Goal: Transaction & Acquisition: Purchase product/service

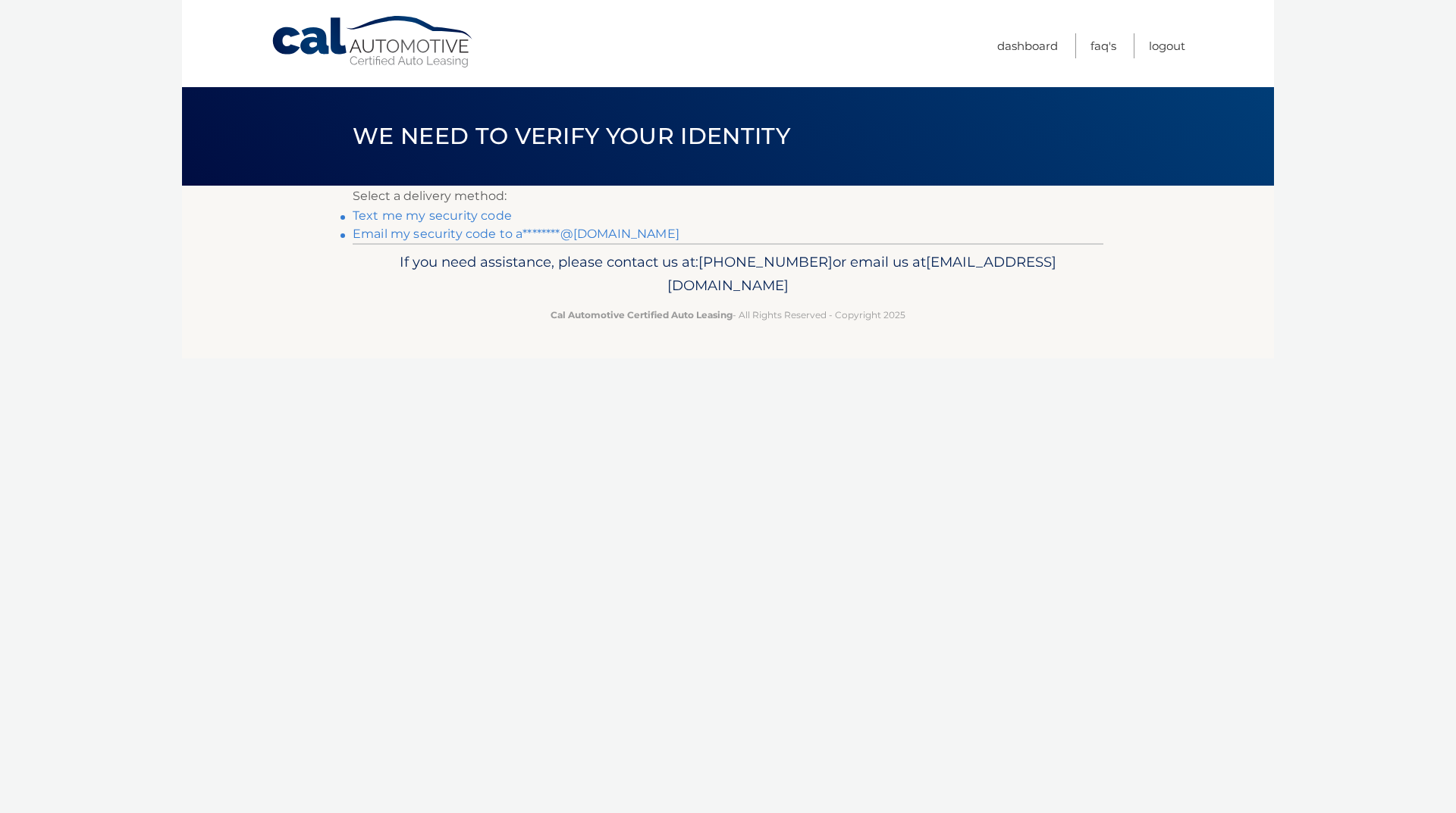
click at [439, 218] on link "Text me my security code" at bounding box center [432, 215] width 159 height 14
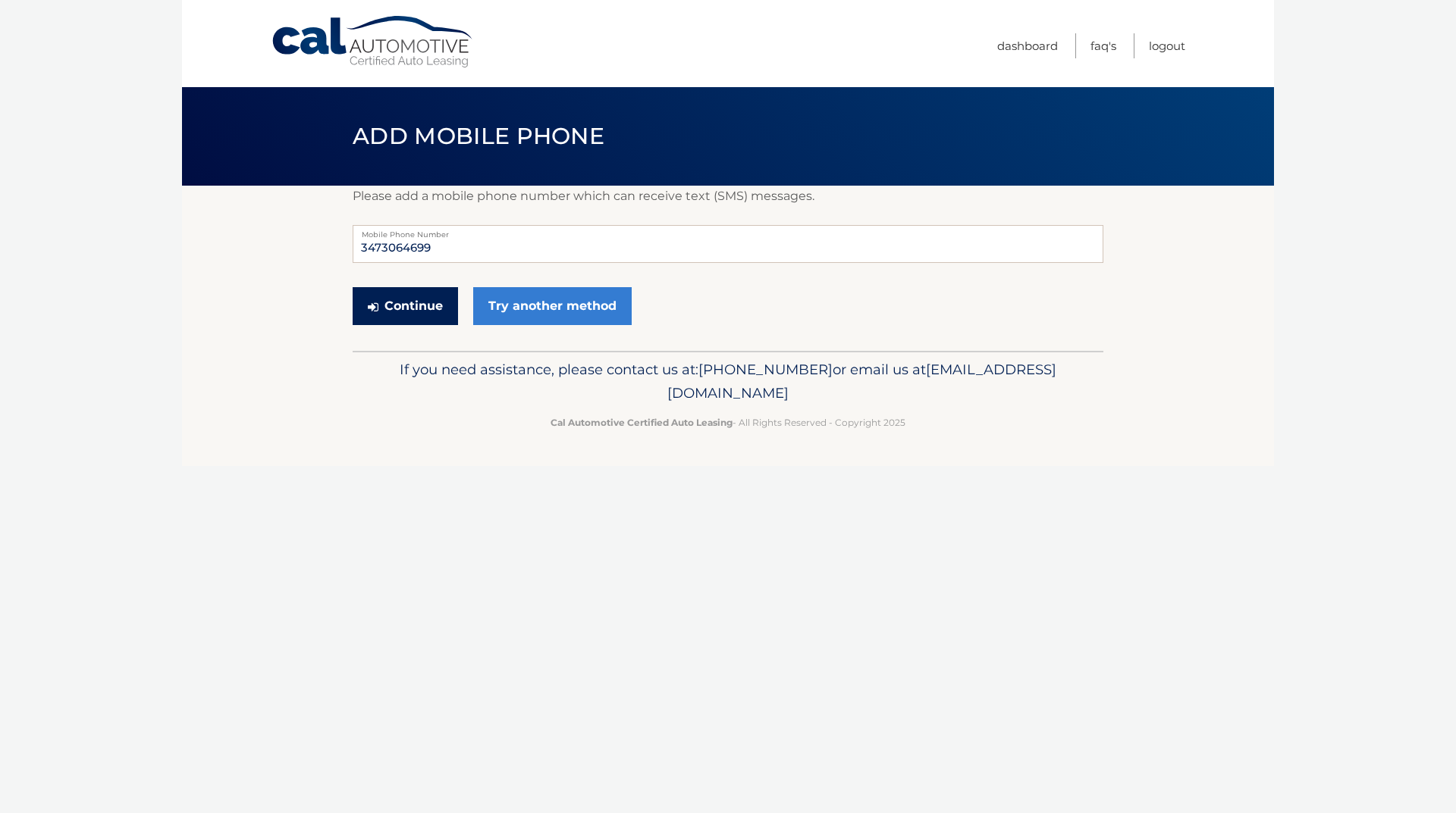
click at [441, 306] on button "Continue" at bounding box center [405, 306] width 106 height 38
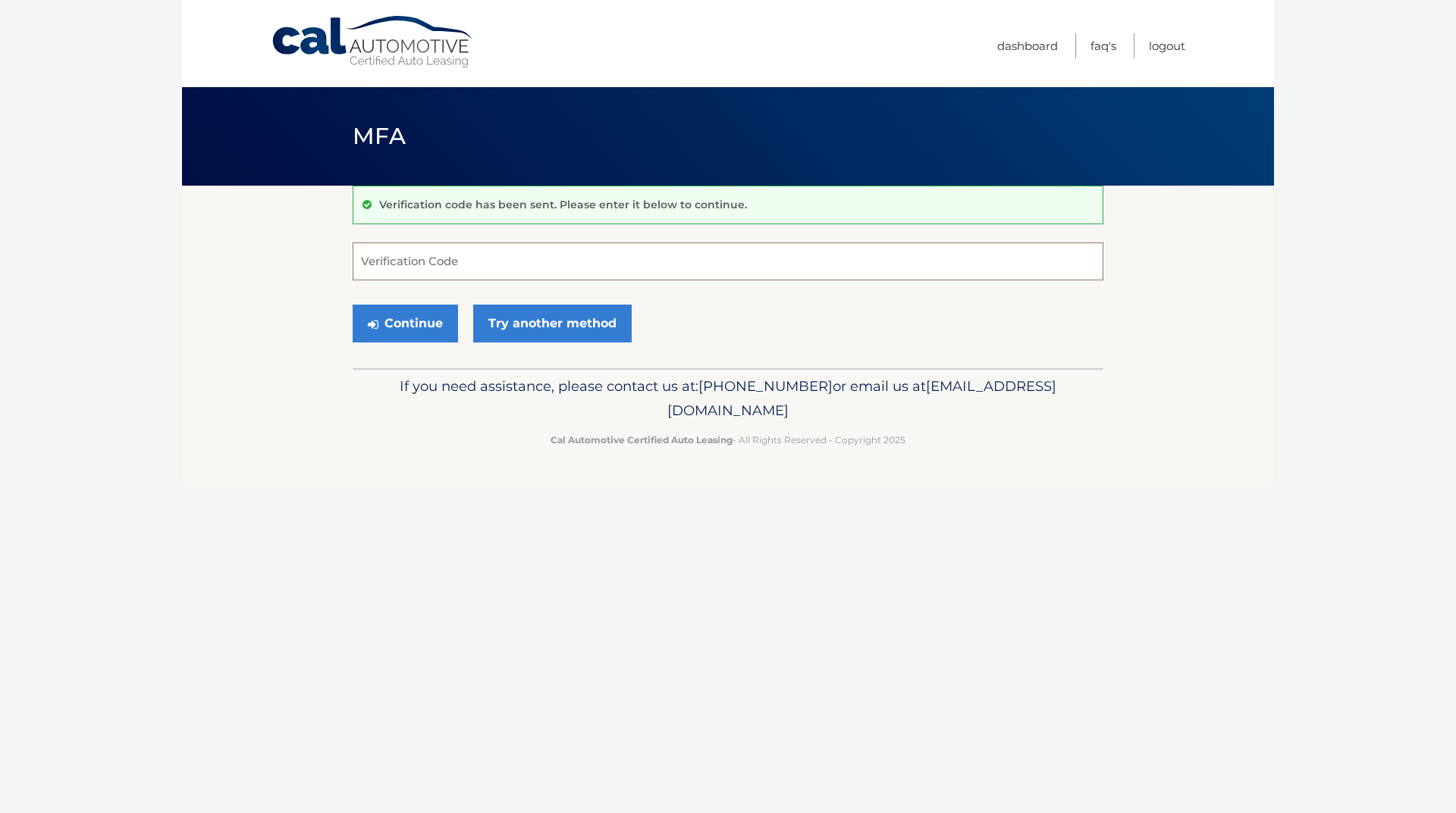
click at [650, 249] on input "Verification Code" at bounding box center [728, 261] width 751 height 38
type input "653269"
click at [398, 323] on button "Continue" at bounding box center [405, 323] width 106 height 38
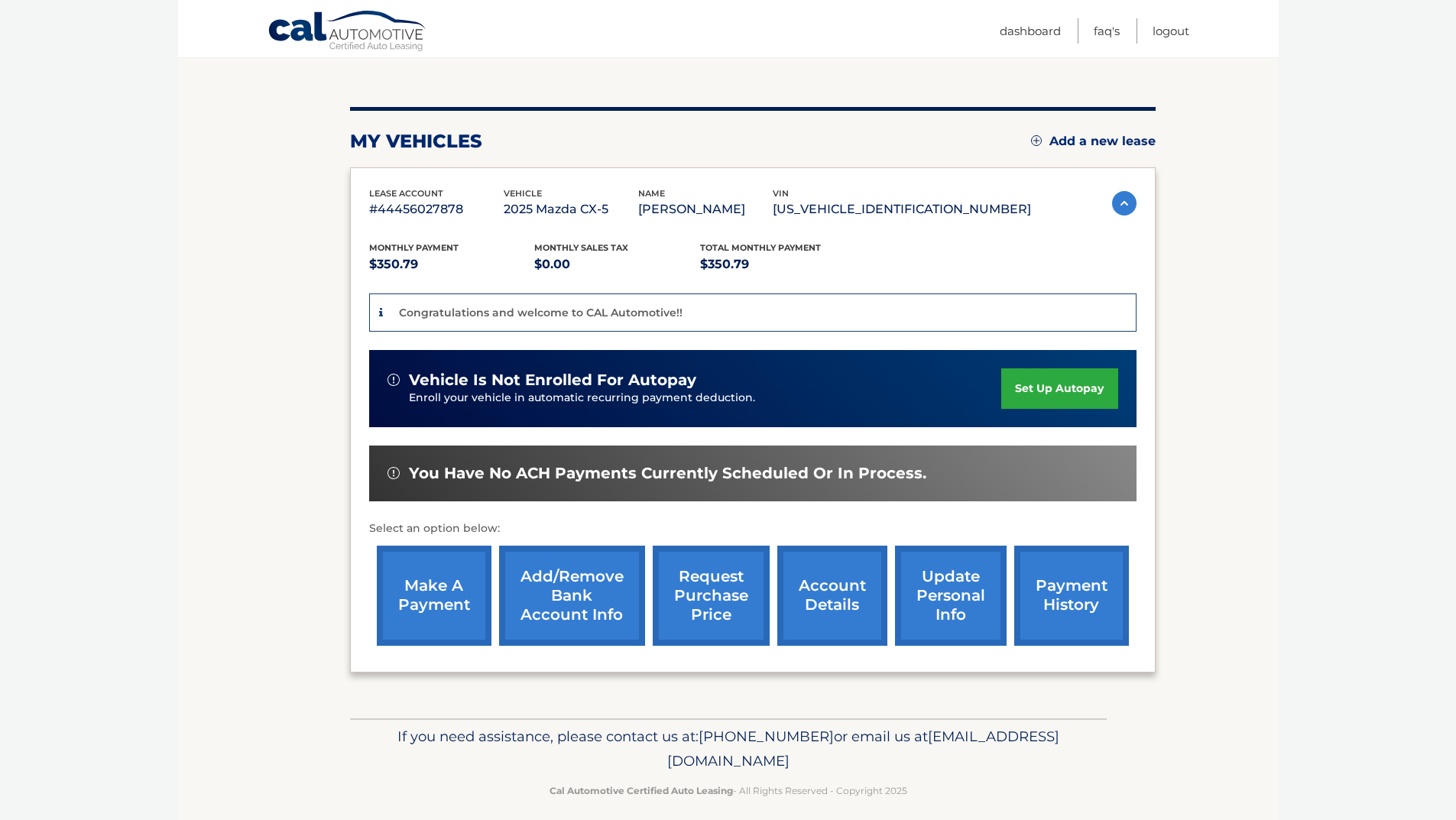
scroll to position [153, 0]
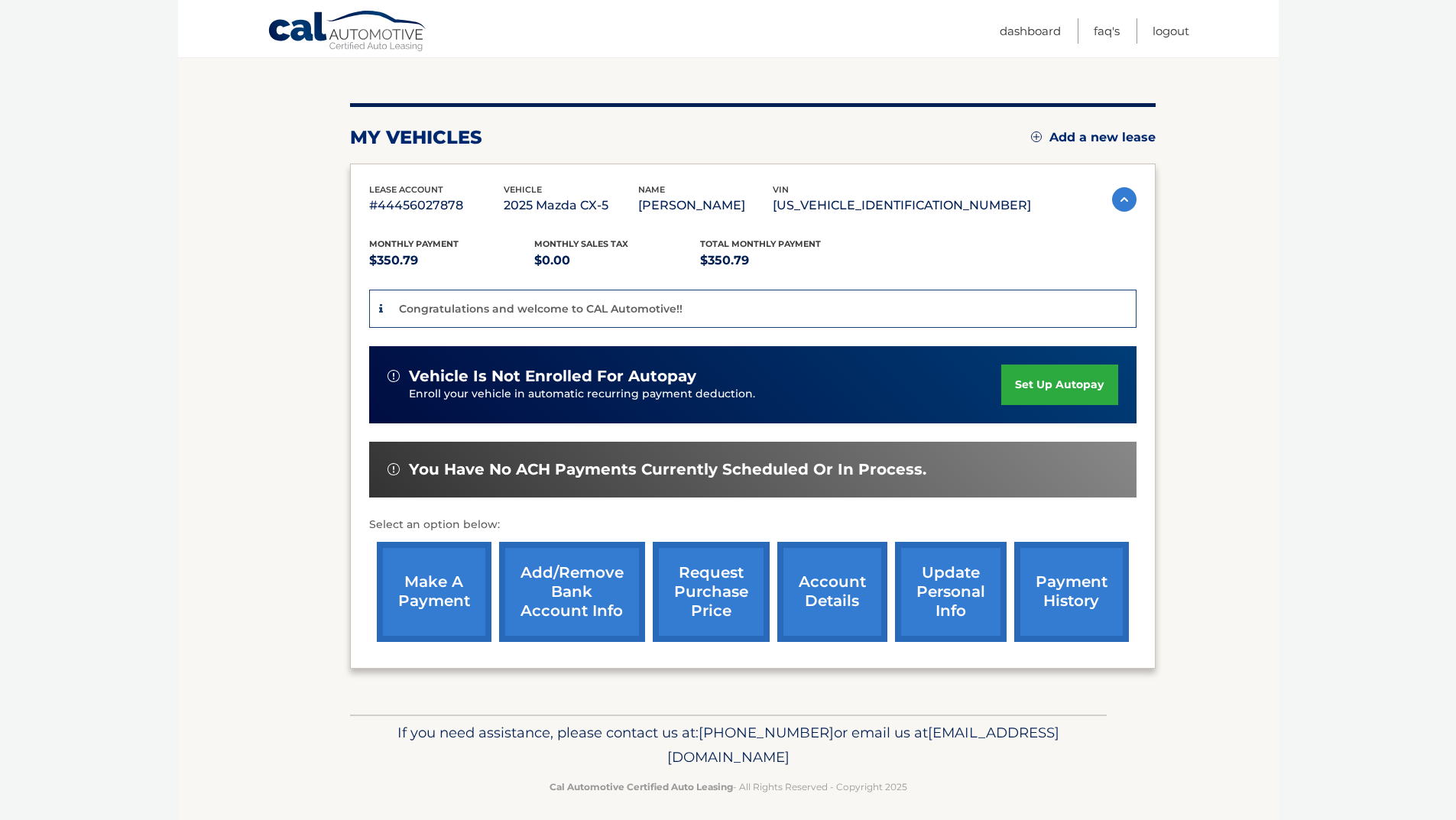
click at [429, 608] on link "make a payment" at bounding box center [434, 592] width 115 height 100
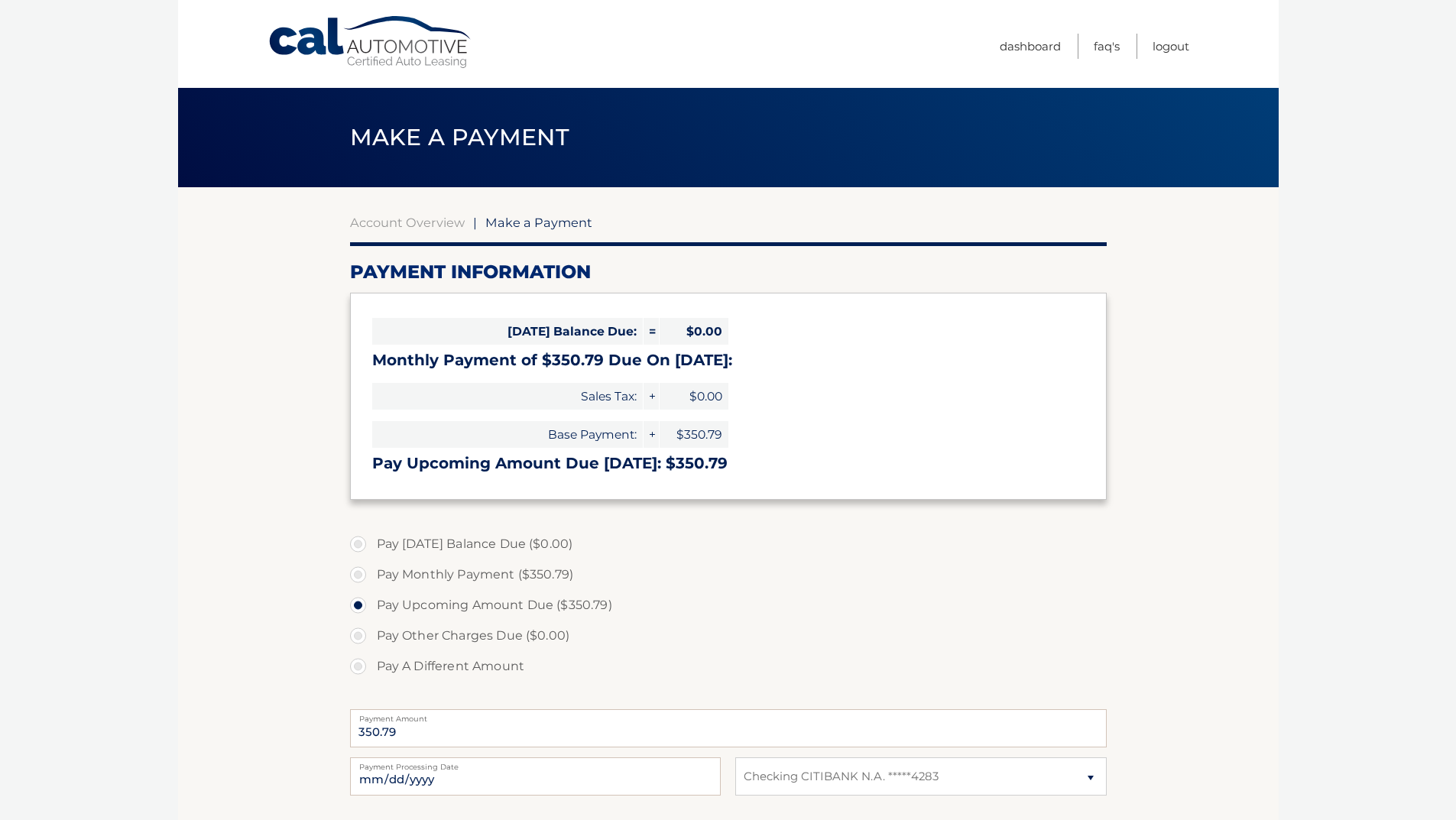
select select "ZDk1NjcxNjAtZTYxYi00MjlmLTg2ODEtNmIyNmI5NGE3Nzkz"
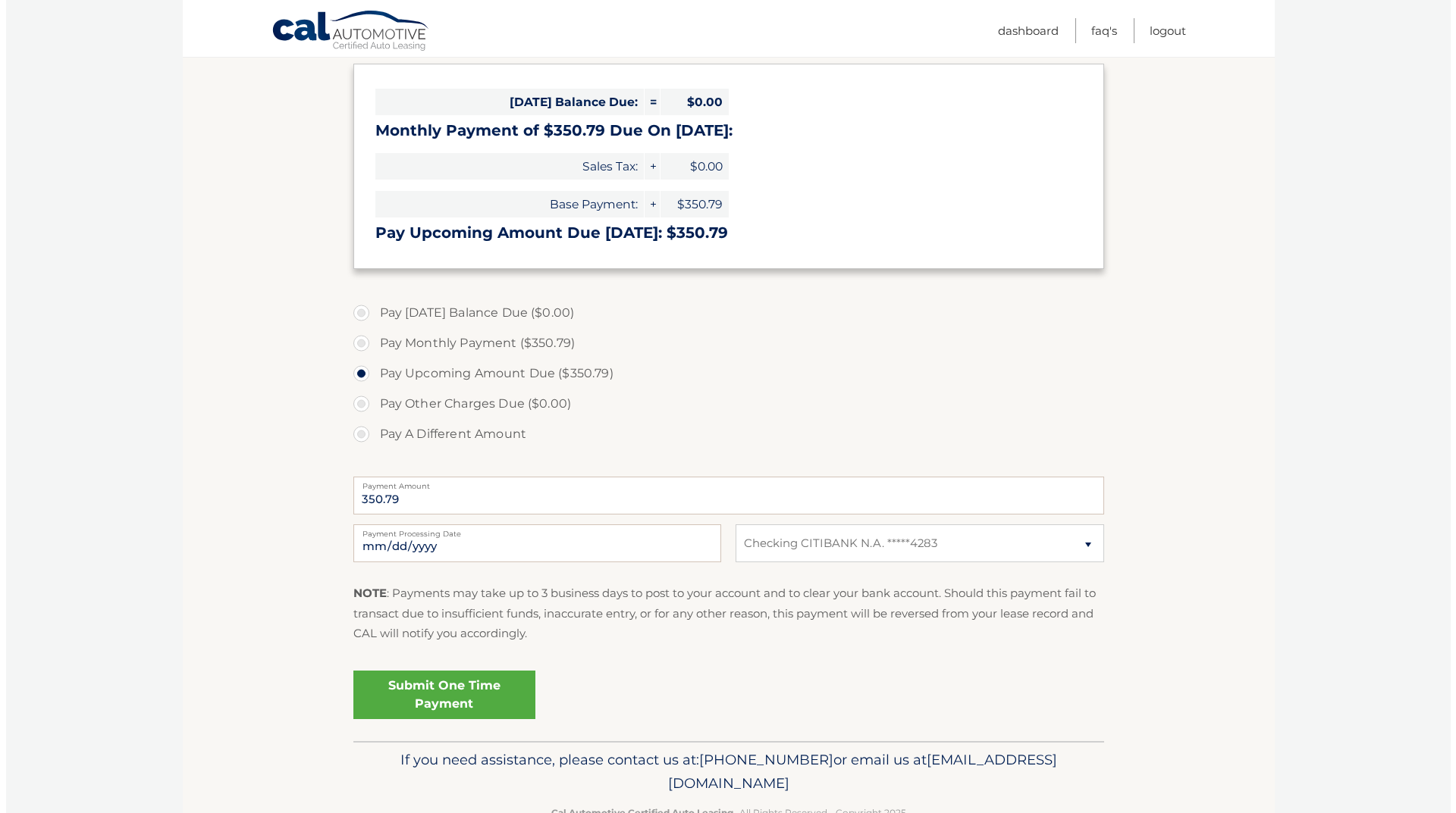
scroll to position [227, 0]
click at [451, 697] on link "Submit One Time Payment" at bounding box center [439, 694] width 182 height 49
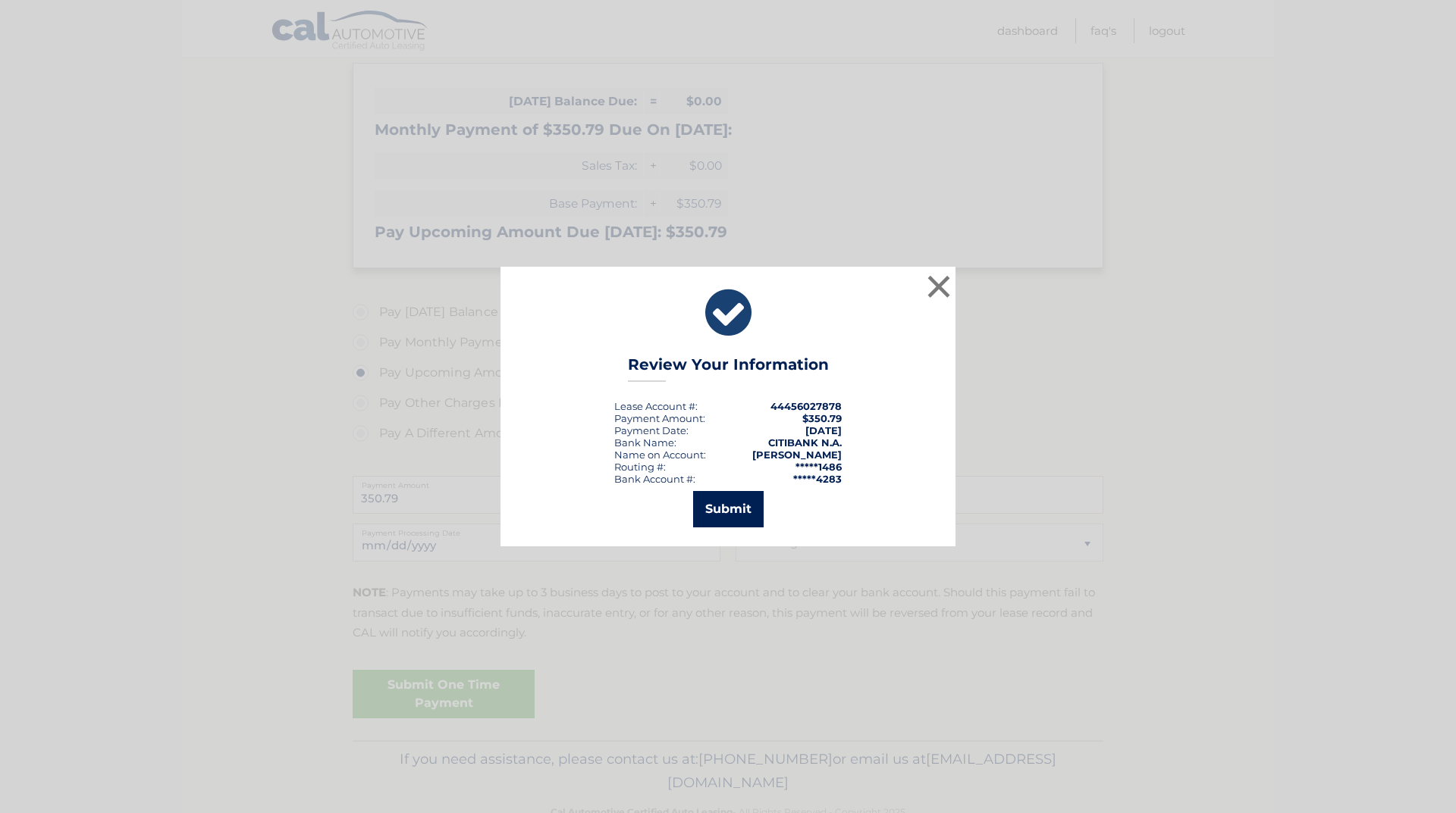
click at [725, 517] on button "Submit" at bounding box center [728, 509] width 71 height 37
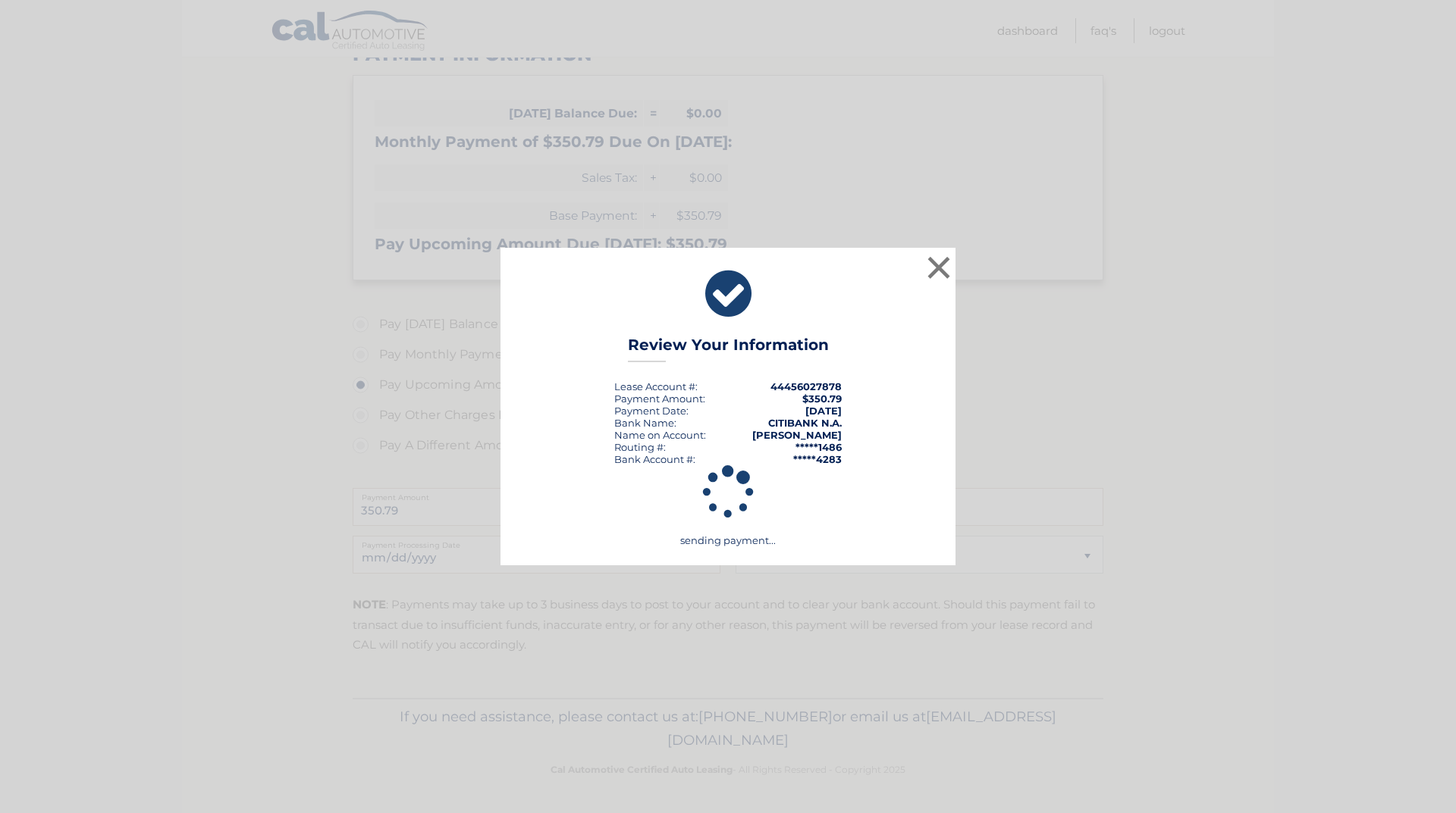
scroll to position [215, 0]
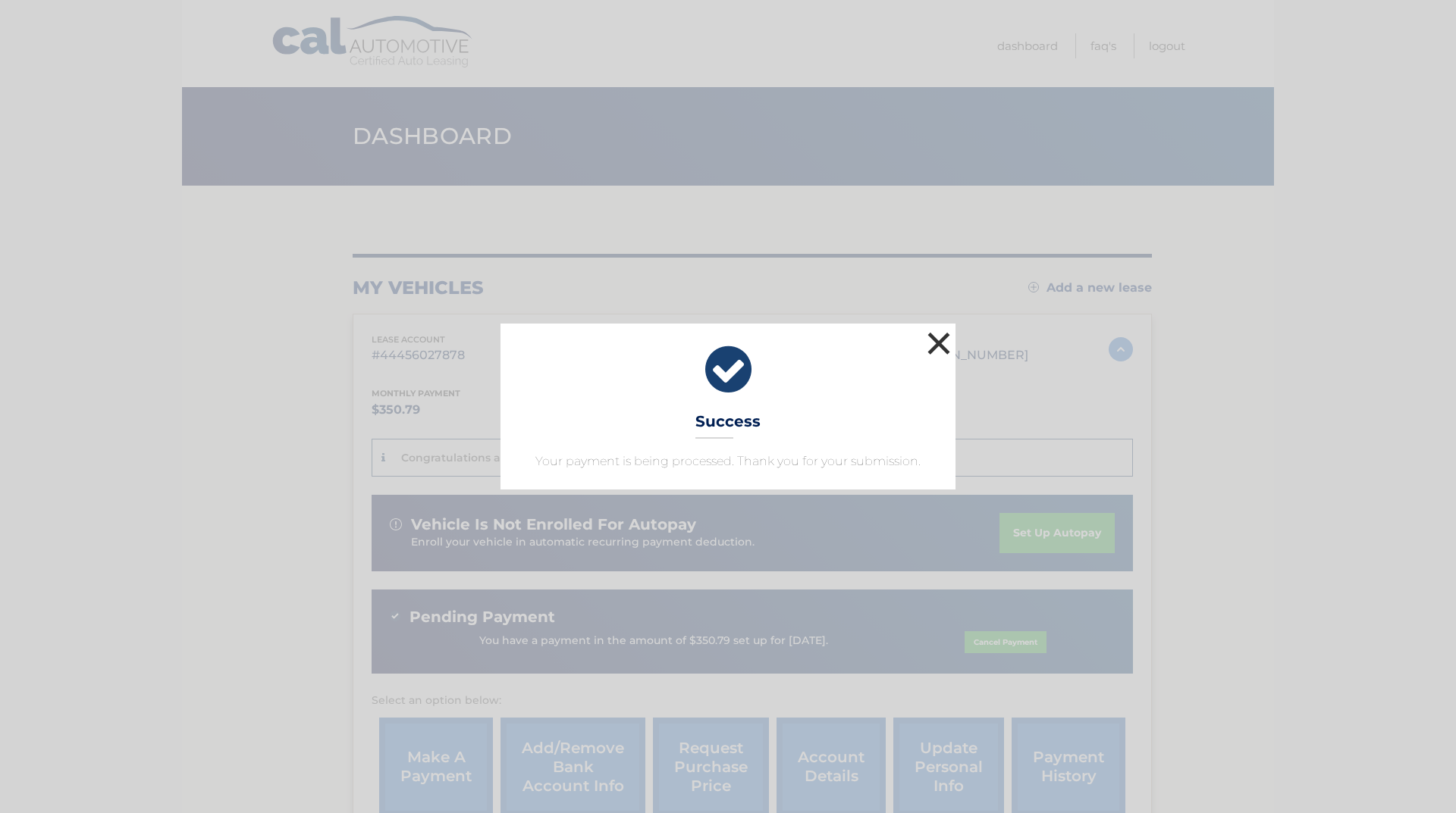
click at [936, 347] on button "×" at bounding box center [939, 344] width 31 height 31
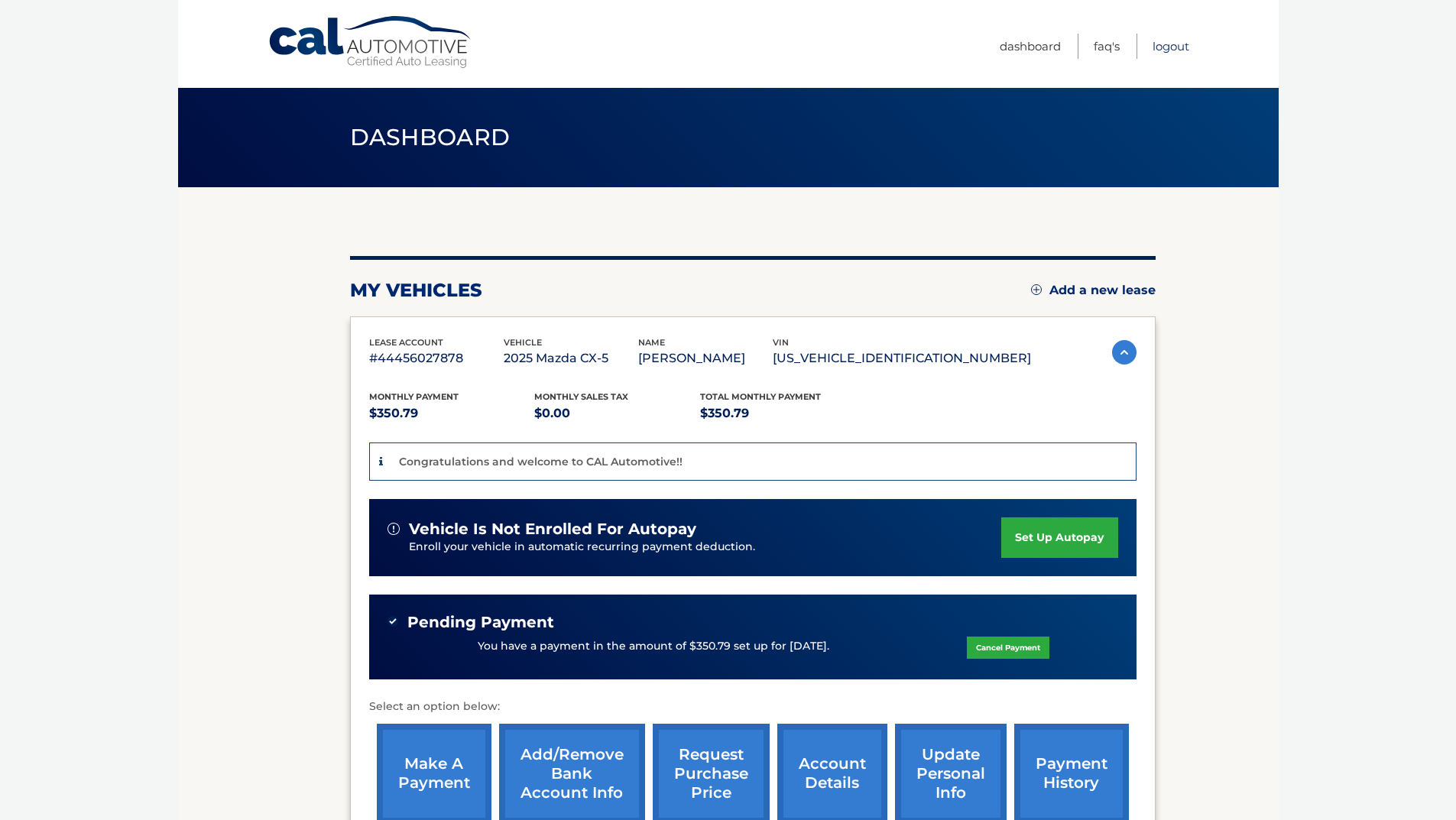
click at [1182, 46] on link "Logout" at bounding box center [1171, 46] width 37 height 25
